Goal: Information Seeking & Learning: Learn about a topic

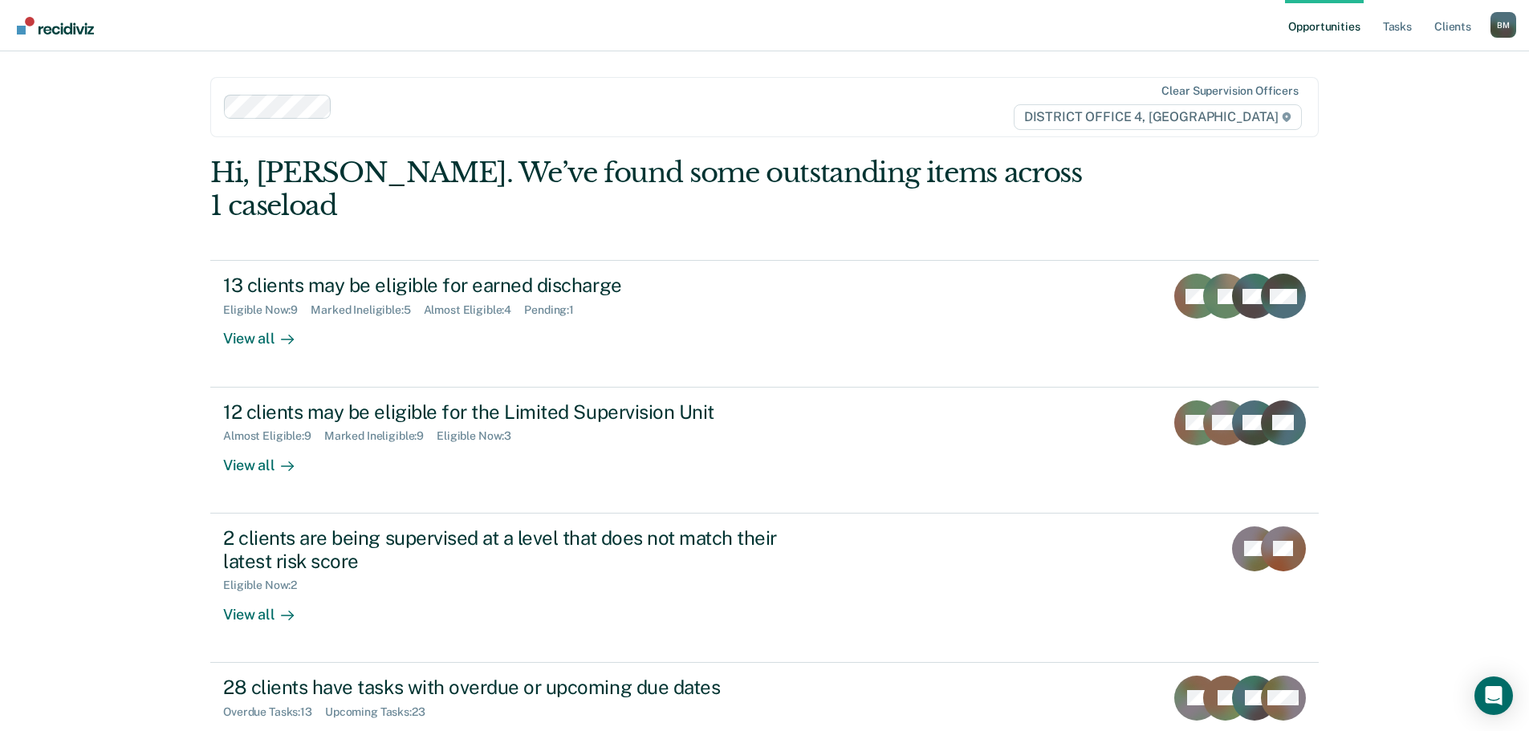
click at [81, 31] on img "Go to Recidiviz Home" at bounding box center [55, 26] width 77 height 18
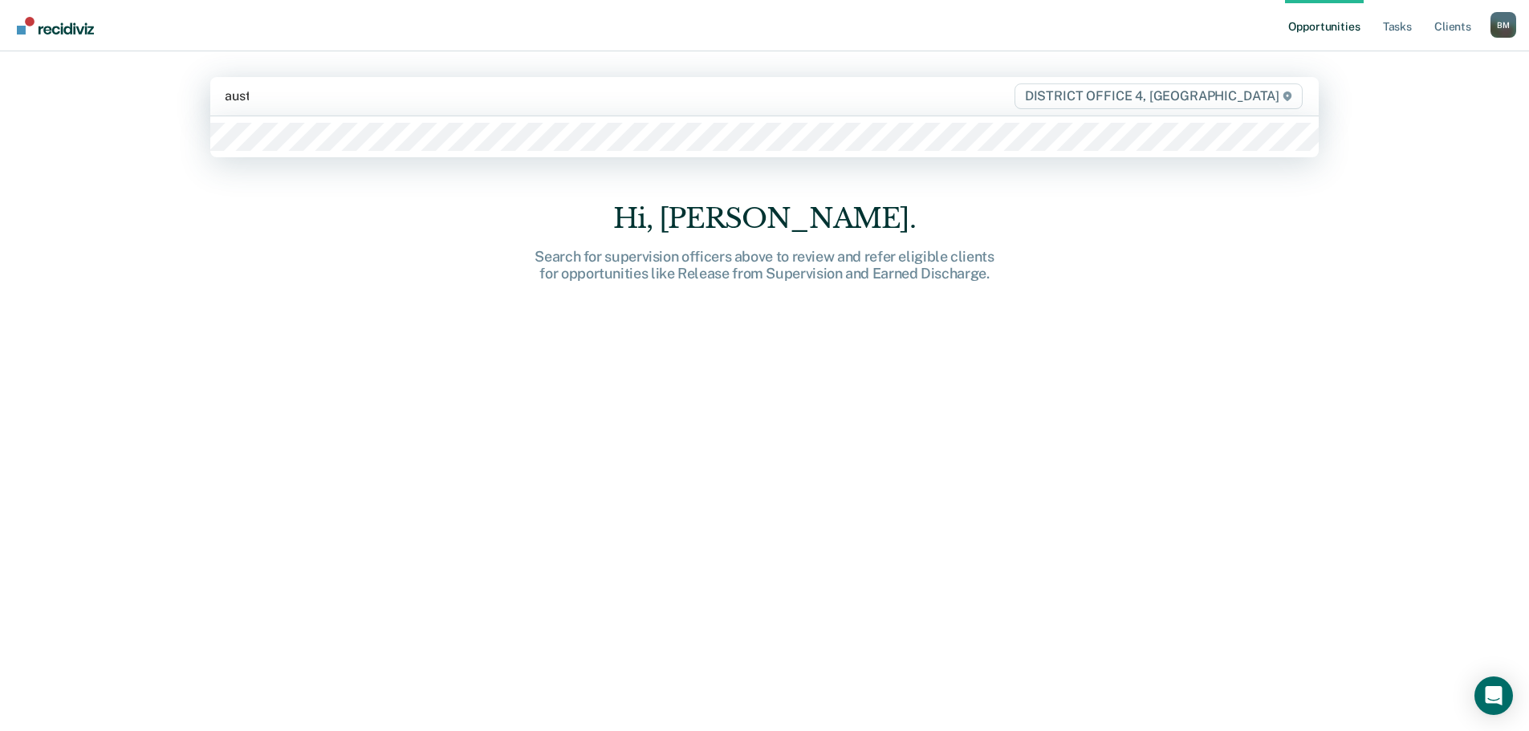
type input "austin"
click at [275, 154] on div at bounding box center [764, 136] width 1109 height 41
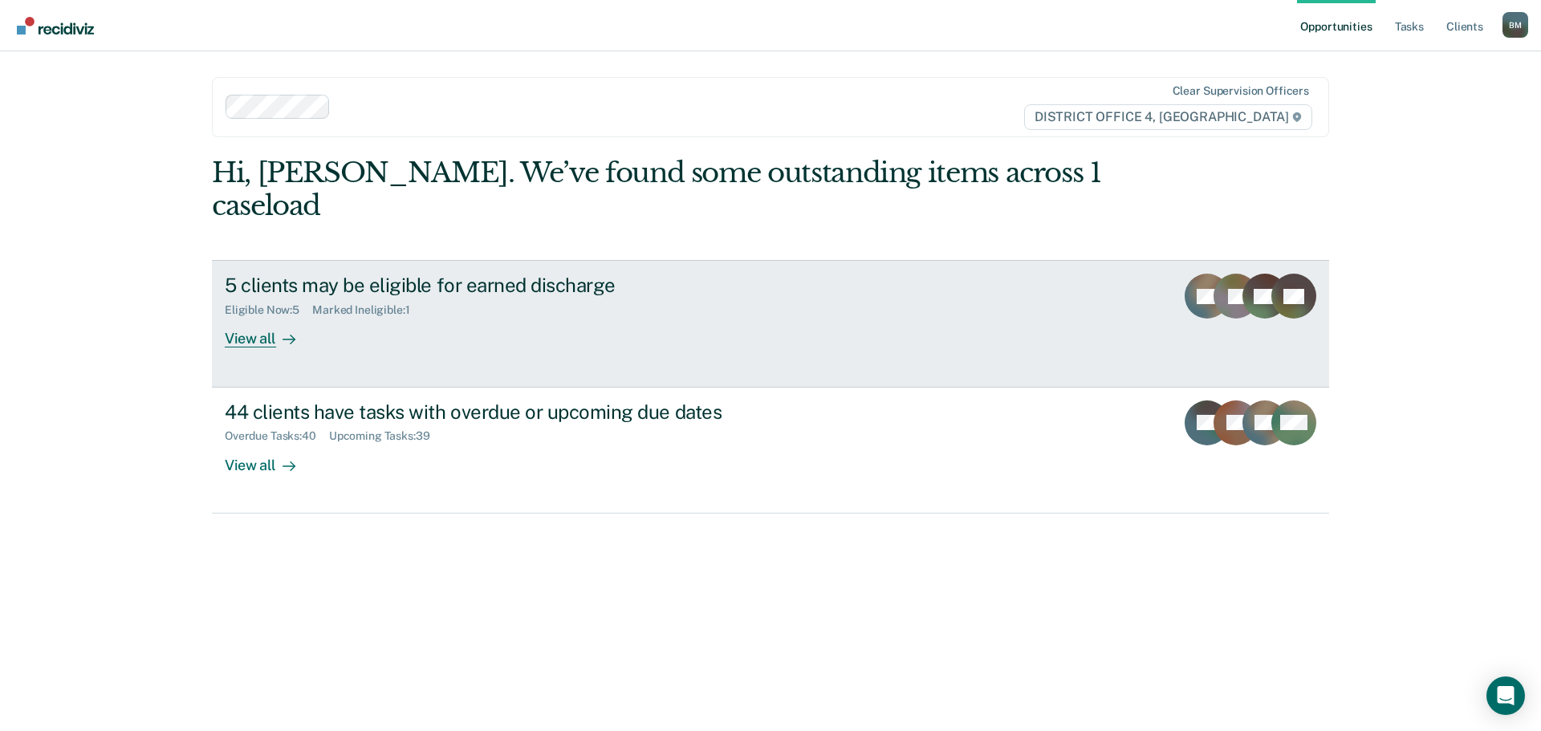
click at [265, 317] on div "View all" at bounding box center [270, 332] width 90 height 31
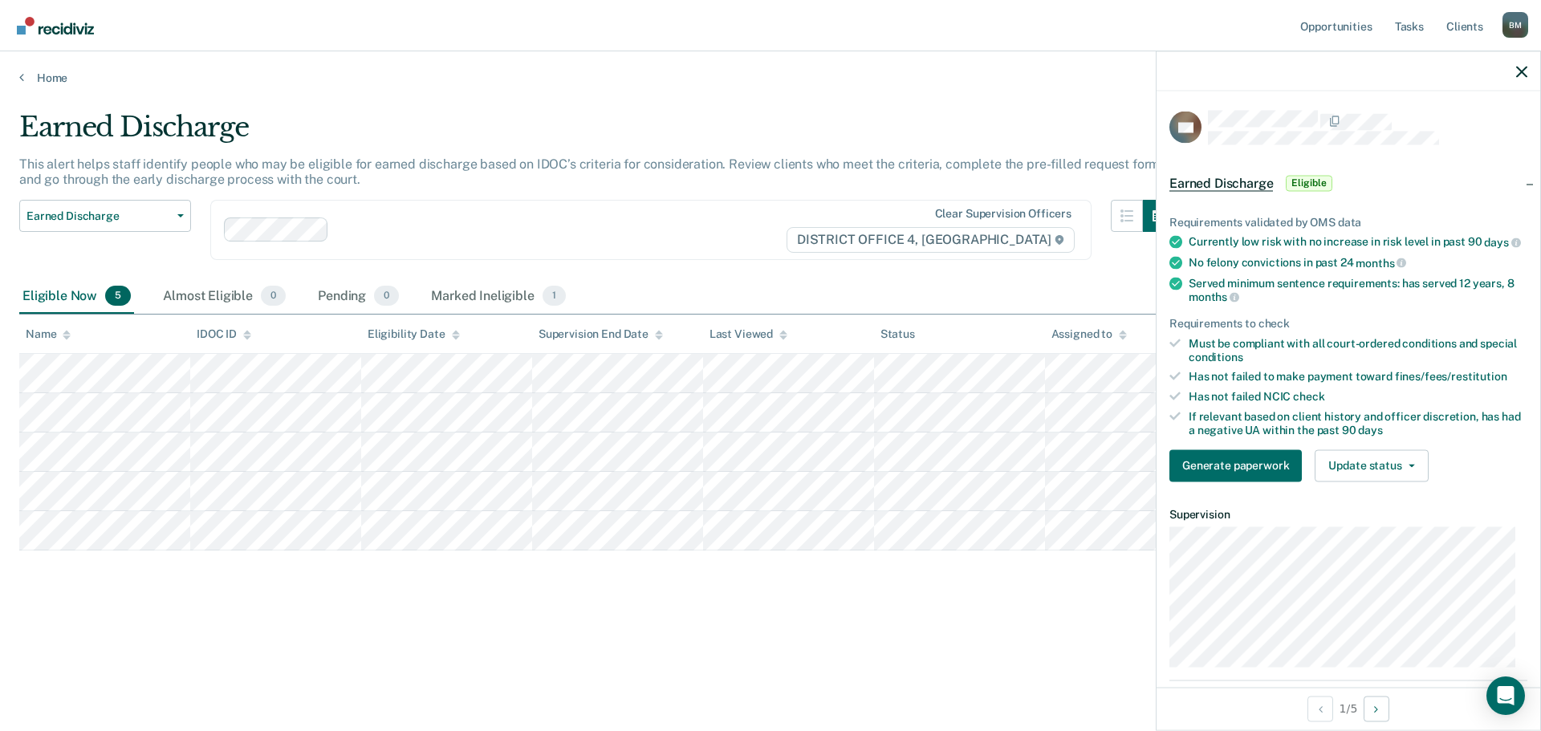
click at [458, 127] on div "Earned Discharge" at bounding box center [597, 134] width 1156 height 46
click at [24, 80] on link "Home" at bounding box center [770, 78] width 1503 height 14
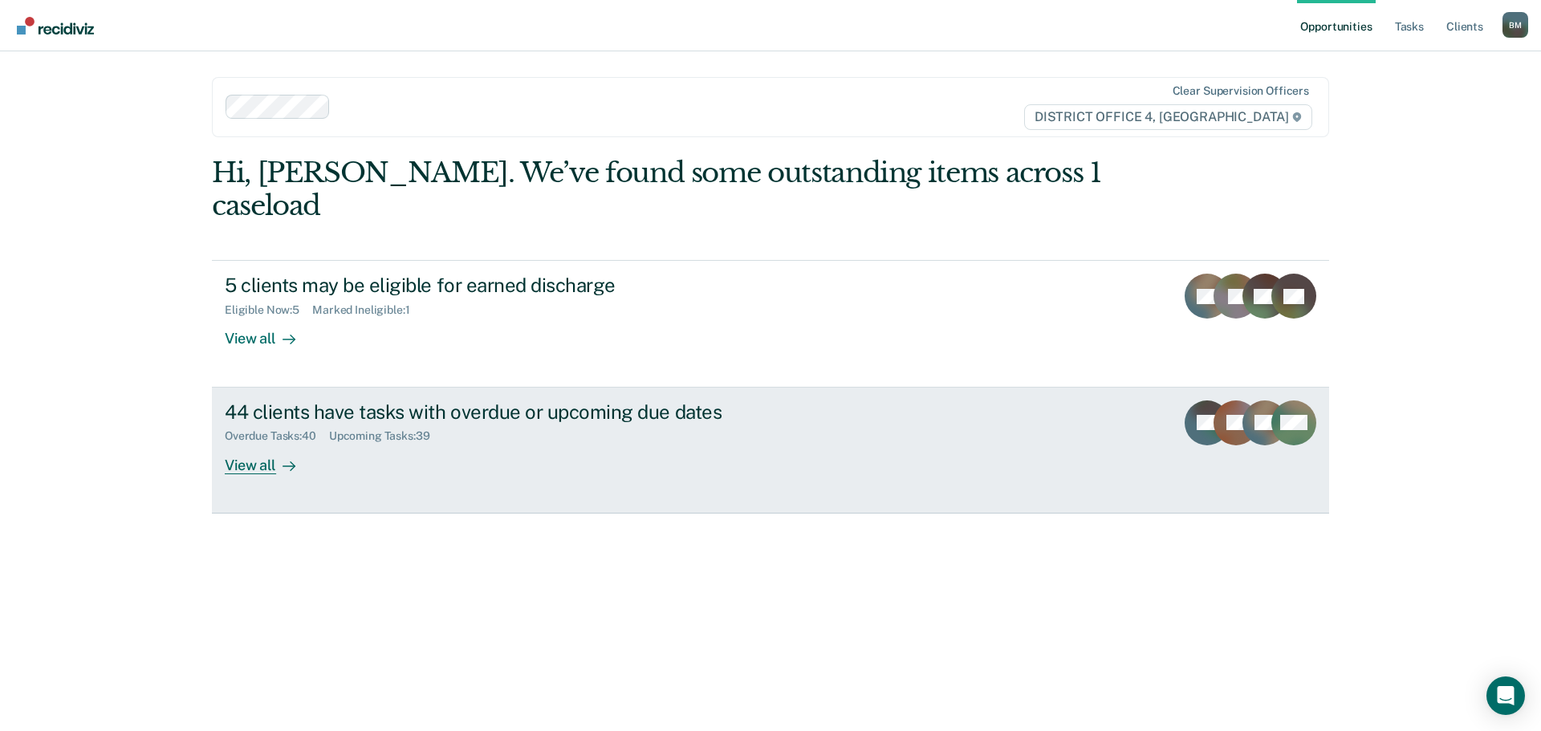
click at [230, 443] on div "View all" at bounding box center [270, 458] width 90 height 31
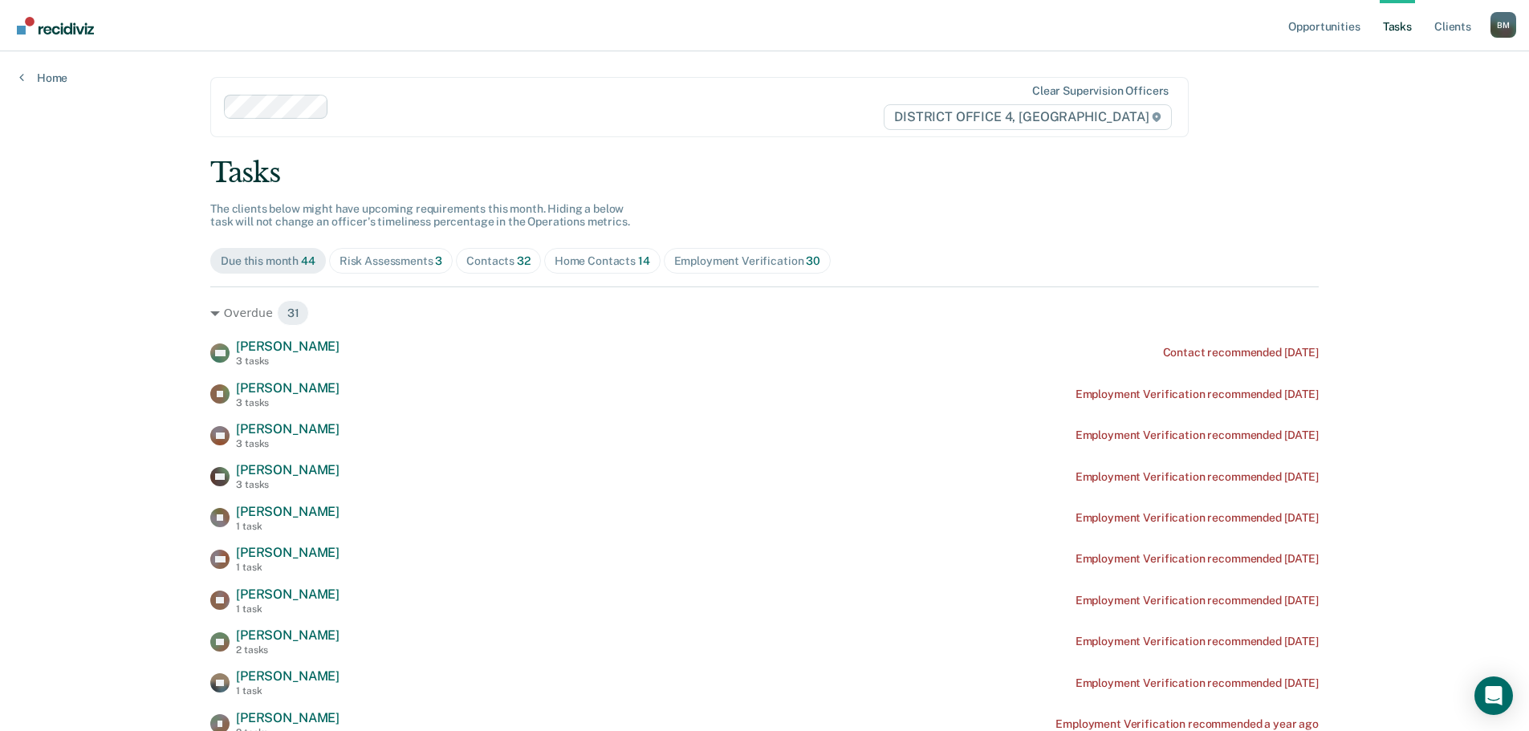
click at [359, 263] on div "Risk Assessments 3" at bounding box center [392, 261] width 104 height 14
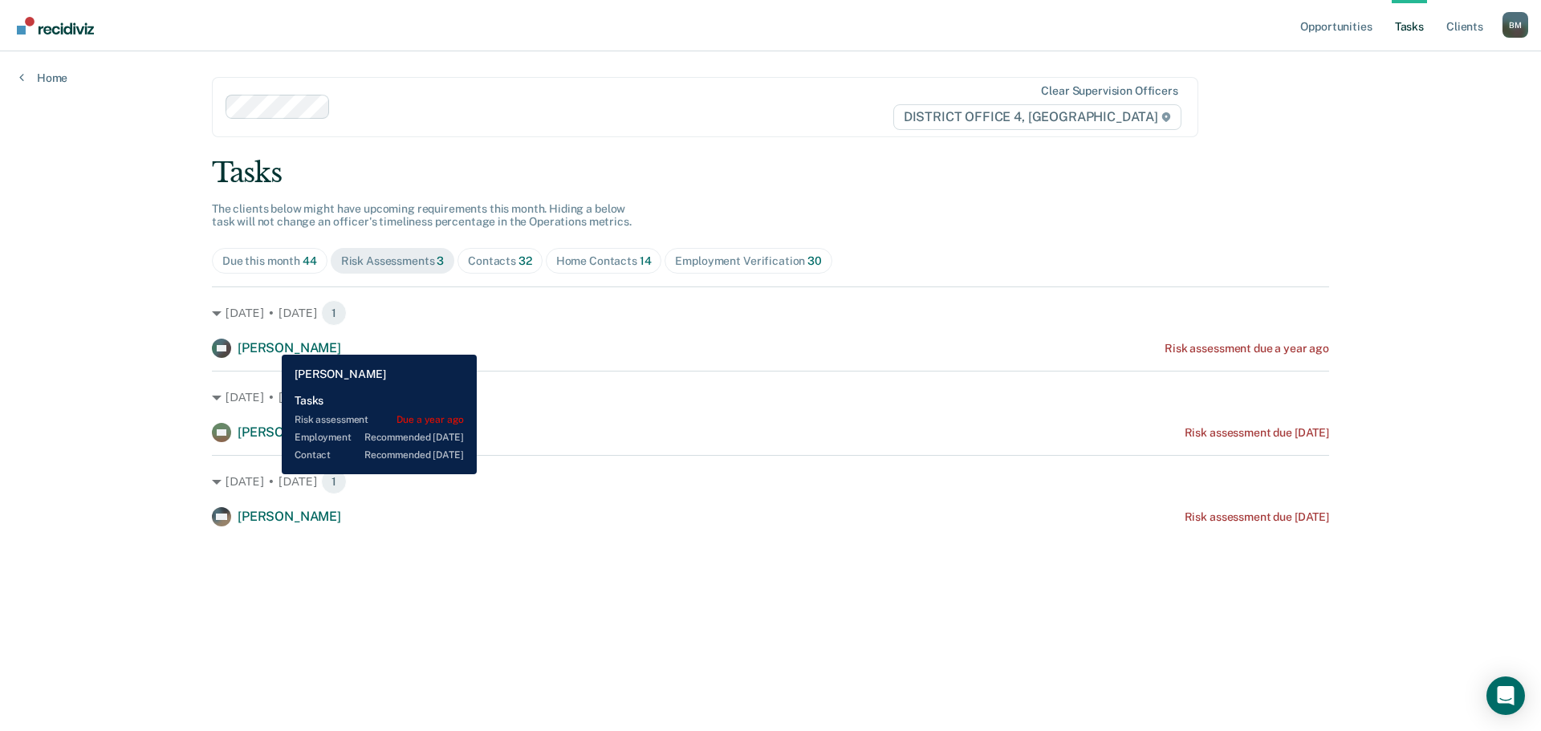
click at [270, 343] on span "[PERSON_NAME]" at bounding box center [290, 347] width 104 height 15
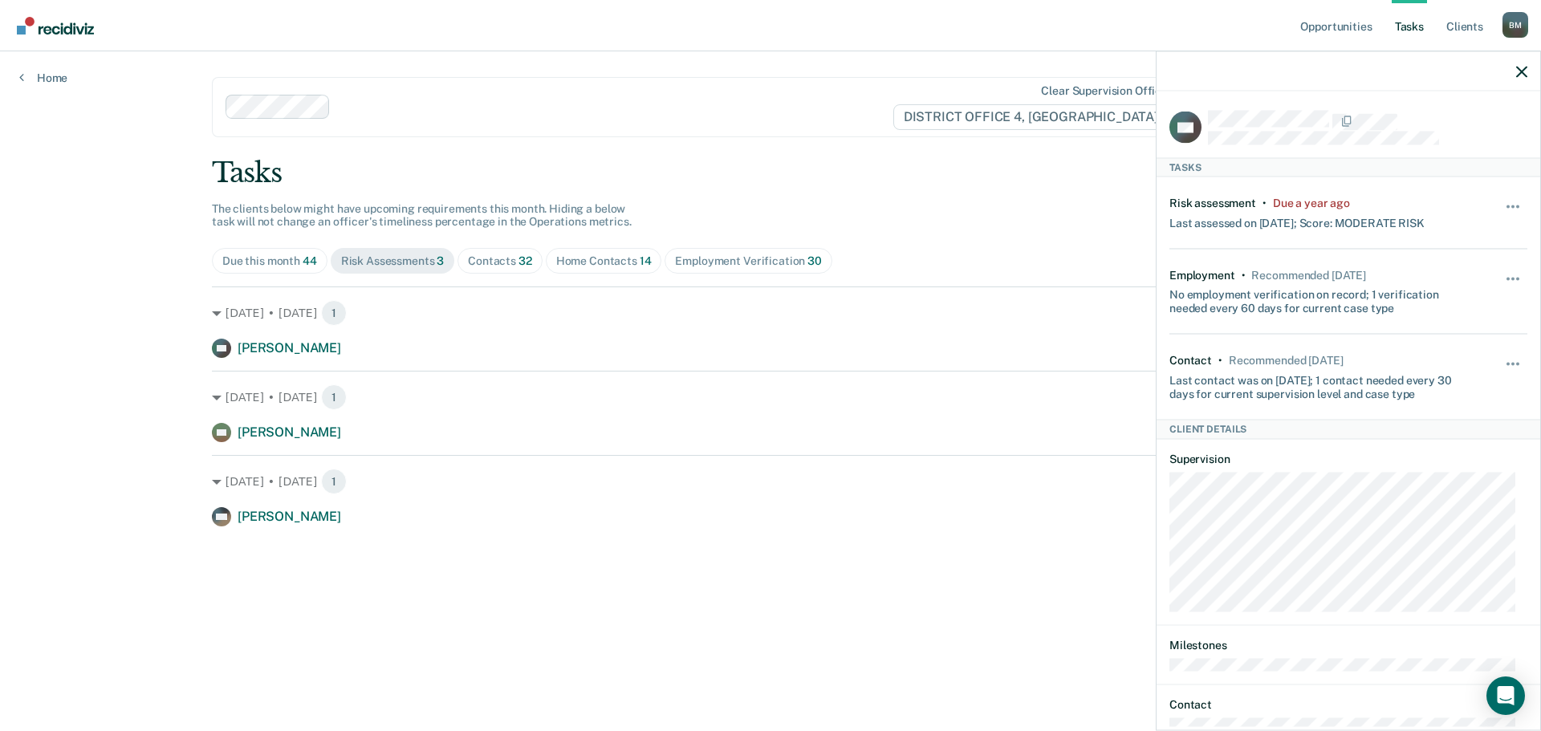
click at [486, 262] on div "Contacts 32" at bounding box center [500, 261] width 64 height 14
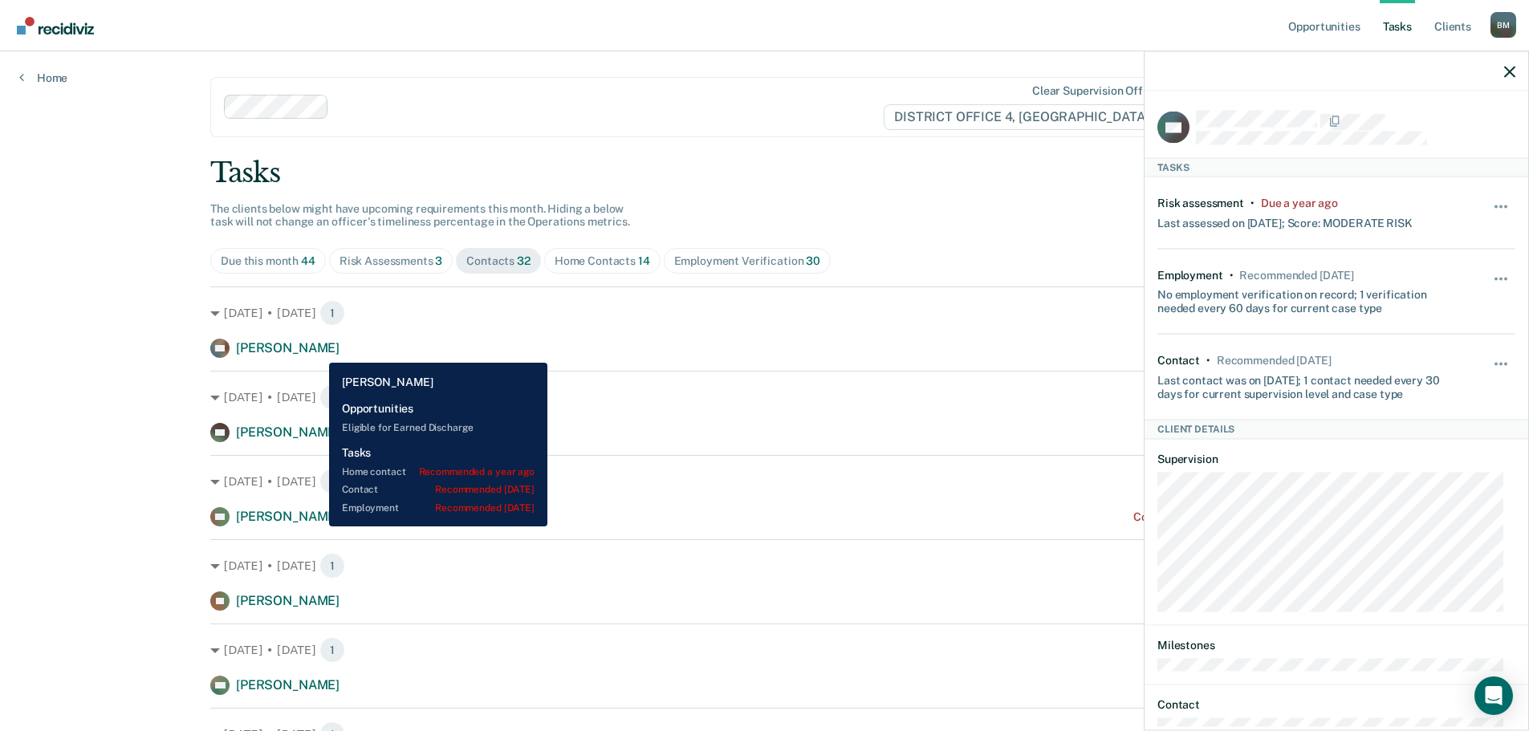
click at [316, 351] on span "[PERSON_NAME]" at bounding box center [288, 347] width 104 height 15
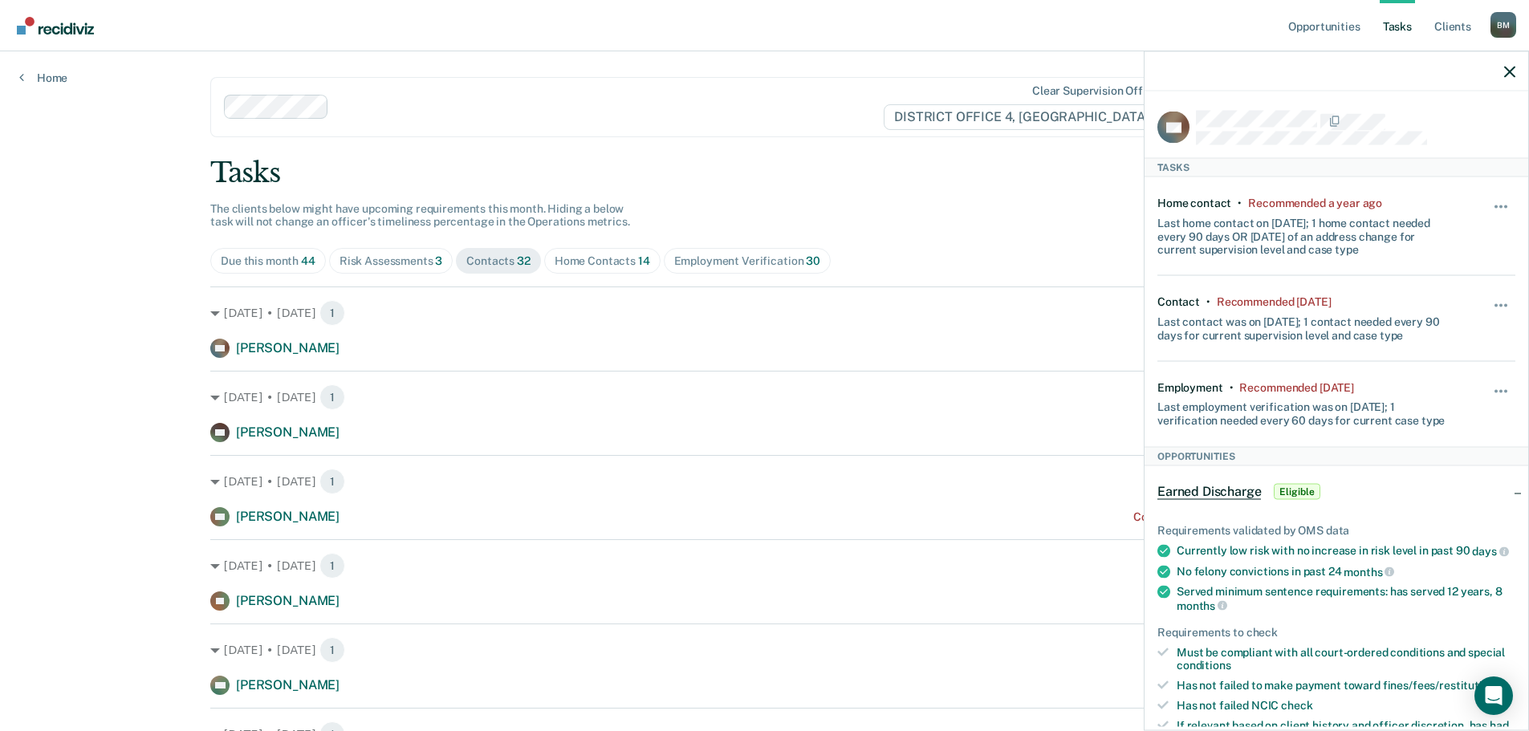
click at [49, 29] on img "Go to Recidiviz Home" at bounding box center [55, 26] width 77 height 18
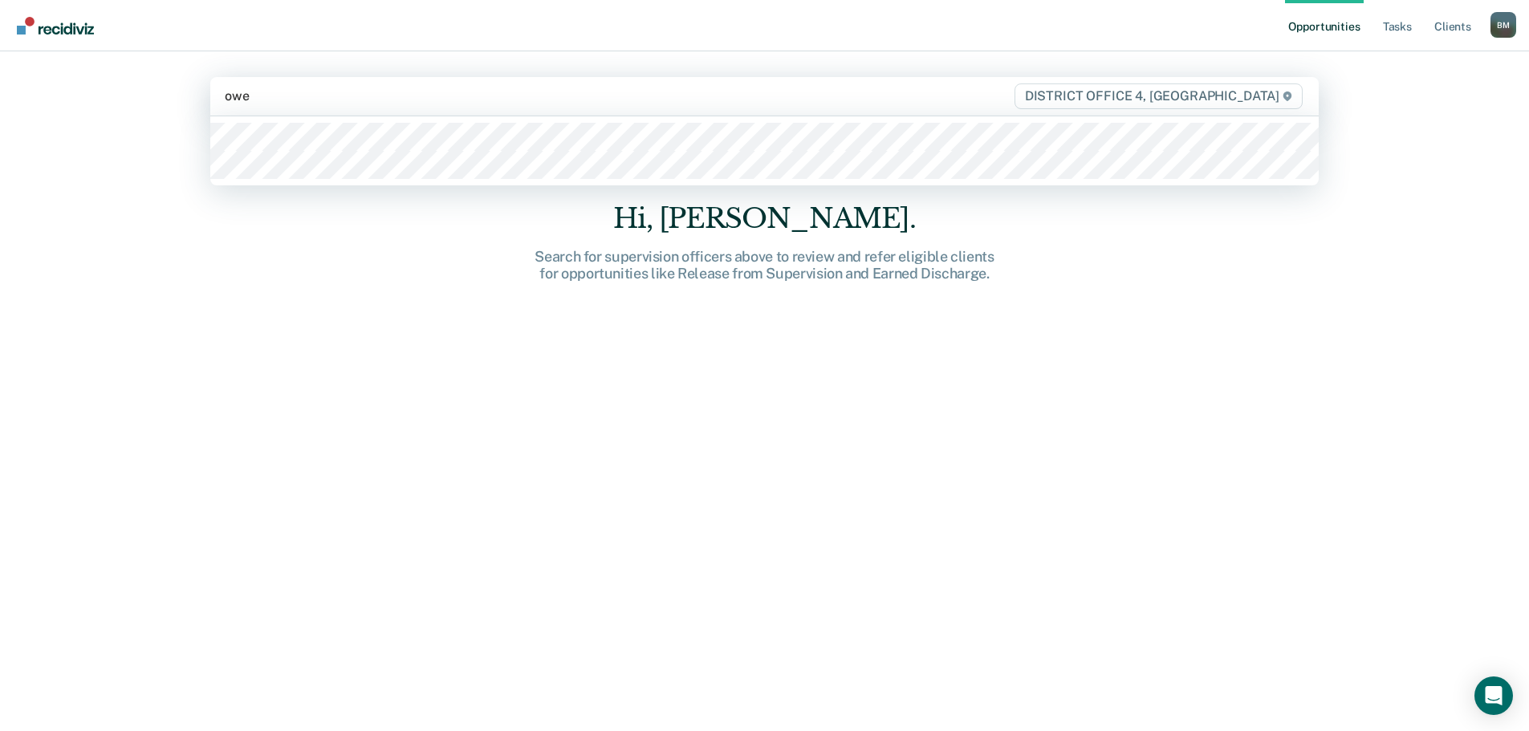
type input "[PERSON_NAME]"
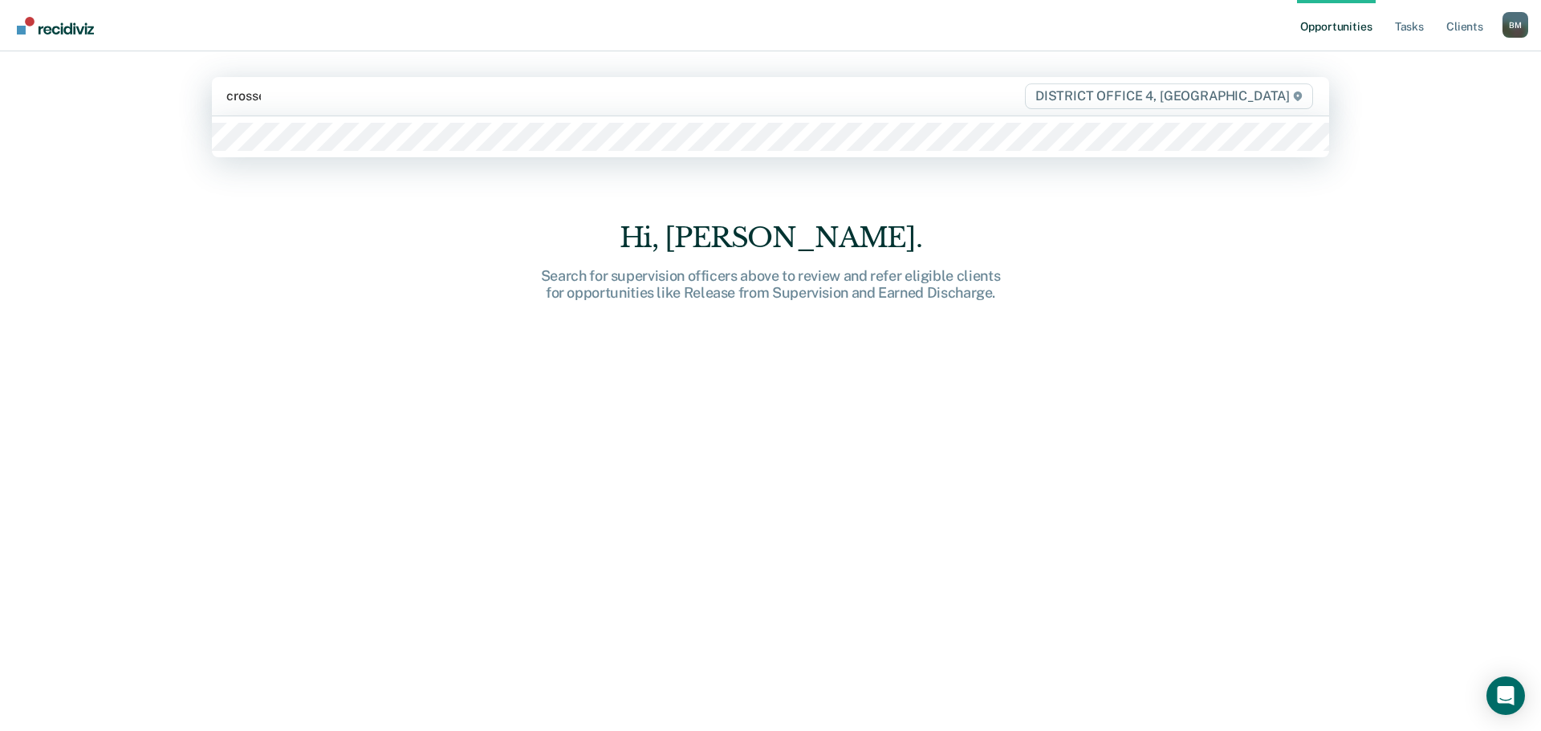
type input "[PERSON_NAME]"
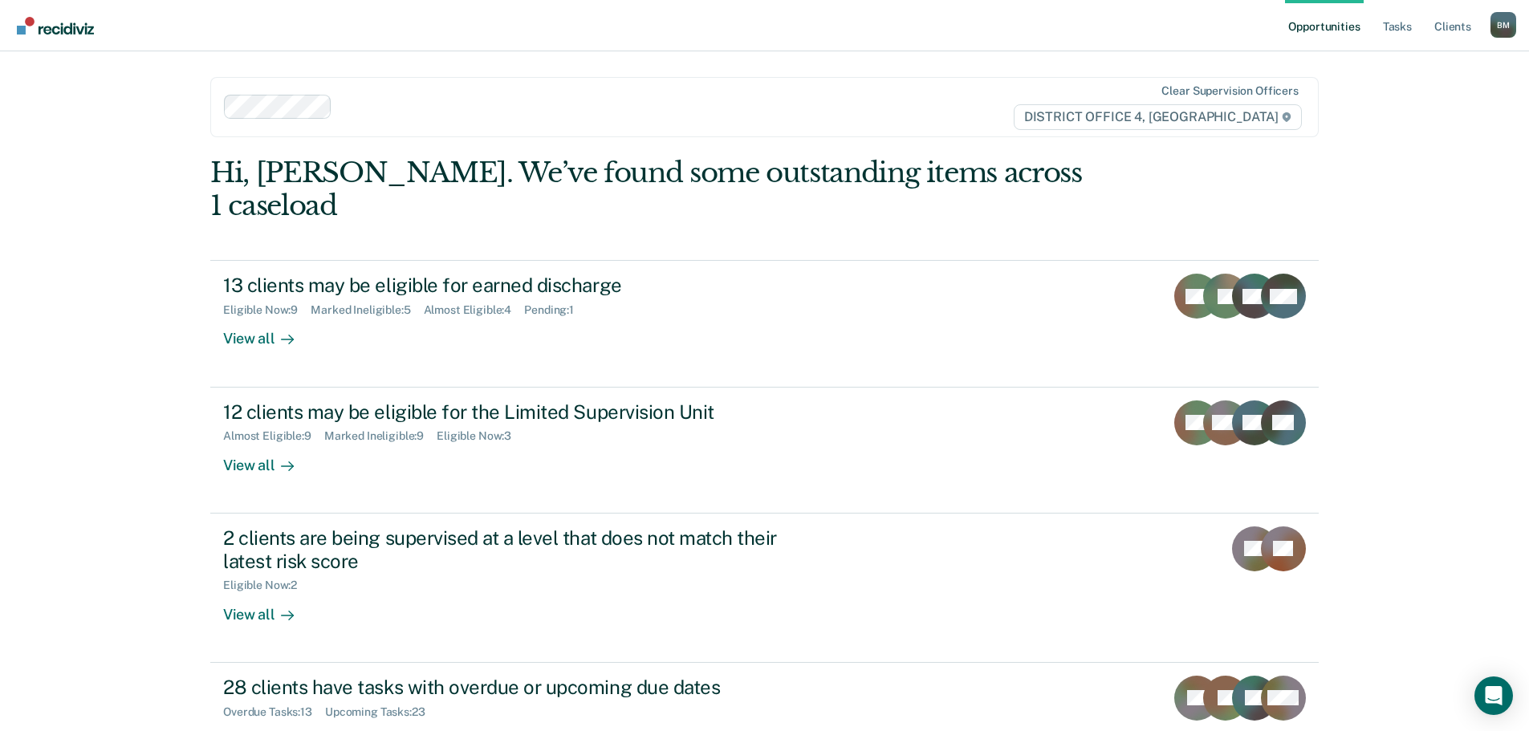
scroll to position [25, 0]
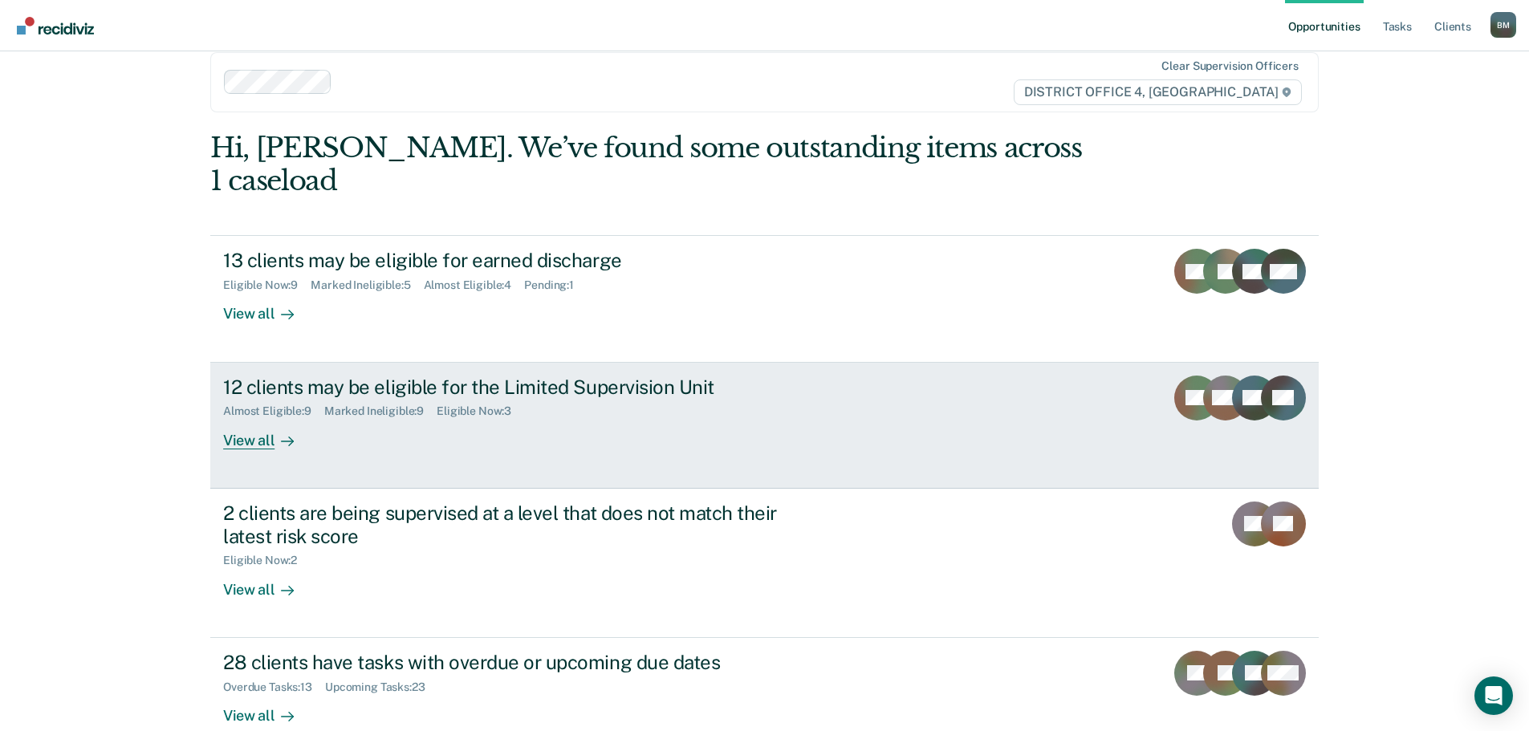
click at [242, 418] on div "View all" at bounding box center [268, 433] width 90 height 31
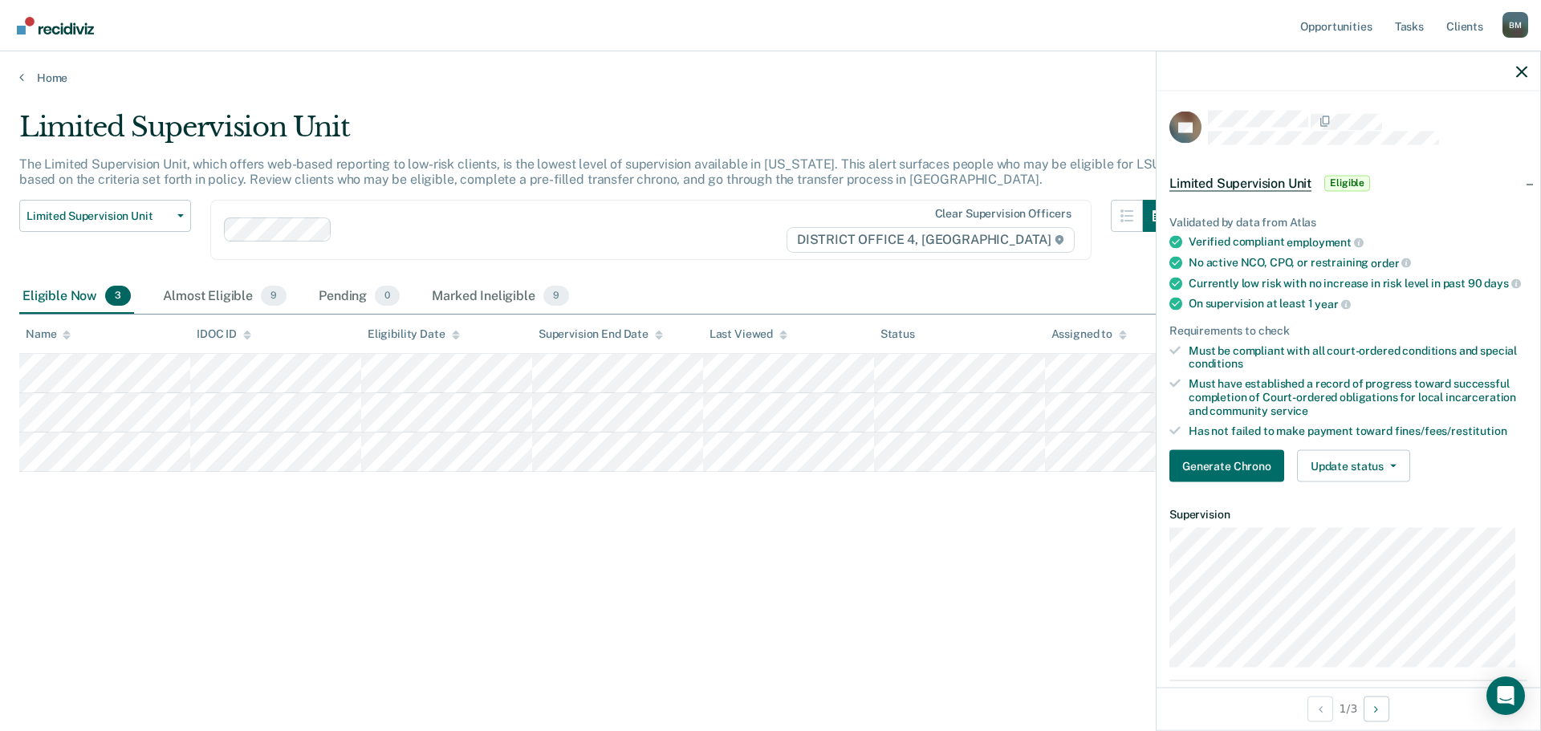
click at [873, 85] on main "Limited Supervision Unit The Limited Supervision Unit, which offers web-based r…" at bounding box center [770, 405] width 1541 height 641
click at [1526, 75] on icon "button" at bounding box center [1521, 71] width 11 height 11
